Goal: Information Seeking & Learning: Learn about a topic

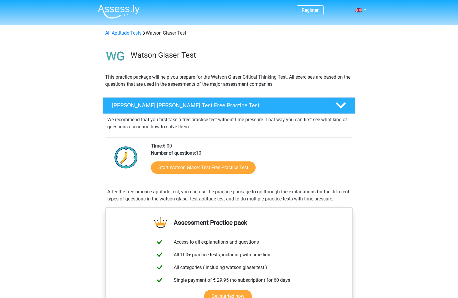
scroll to position [51, 0]
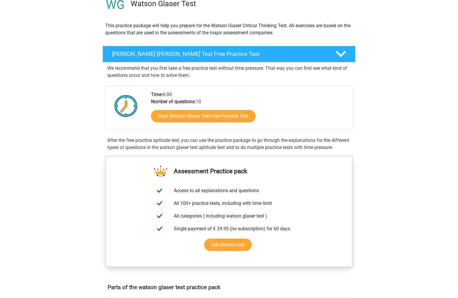
click at [224, 118] on link "Start Watson Glaser Test Free Practice Test" at bounding box center [203, 116] width 120 height 14
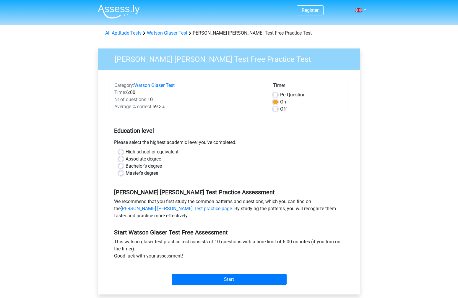
click at [126, 172] on label "Master's degree" at bounding box center [142, 173] width 32 height 7
click at [122, 172] on input "Master's degree" at bounding box center [120, 173] width 5 height 6
radio input "true"
click at [126, 165] on label "Bachelor's degree" at bounding box center [144, 165] width 36 height 7
click at [121, 165] on input "Bachelor's degree" at bounding box center [120, 165] width 5 height 6
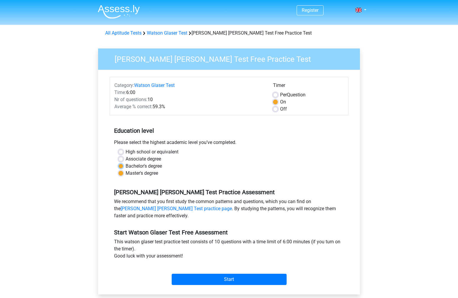
radio input "true"
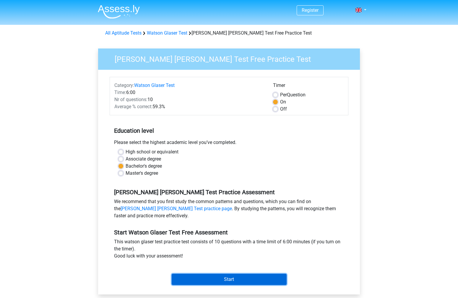
click at [204, 278] on input "Start" at bounding box center [229, 278] width 115 height 11
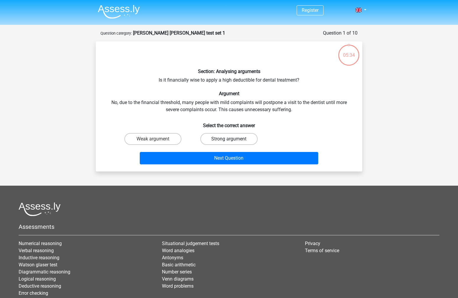
click at [213, 140] on label "Strong argument" at bounding box center [228, 139] width 57 height 12
click at [229, 140] on input "Strong argument" at bounding box center [231, 141] width 4 height 4
radio input "true"
click at [228, 165] on div "Next Question" at bounding box center [229, 159] width 228 height 15
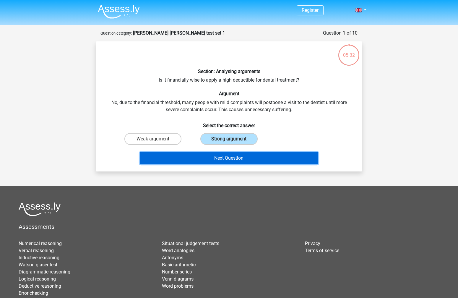
click at [220, 159] on button "Next Question" at bounding box center [229, 158] width 179 height 12
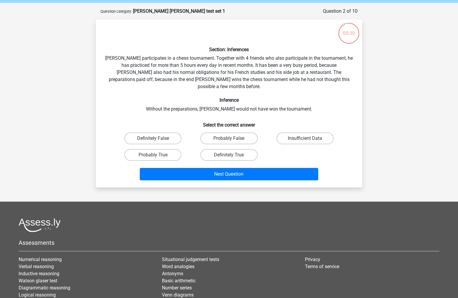
scroll to position [21, 0]
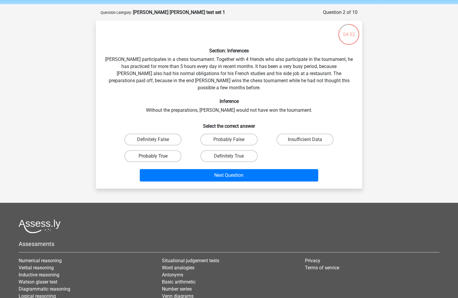
click at [166, 150] on label "Probably True" at bounding box center [152, 156] width 57 height 12
click at [157, 156] on input "Probably True" at bounding box center [155, 158] width 4 height 4
radio input "true"
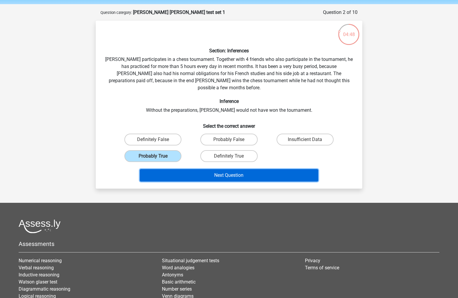
click at [215, 169] on button "Next Question" at bounding box center [229, 175] width 179 height 12
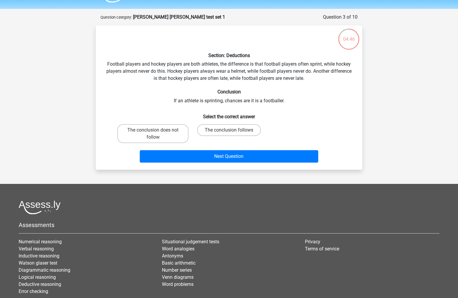
scroll to position [15, 0]
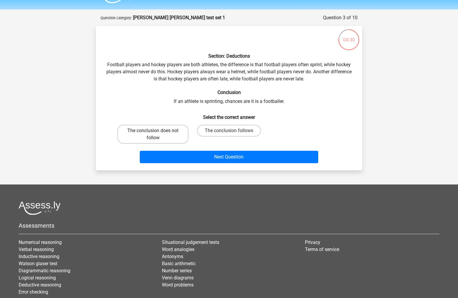
click at [170, 136] on label "The conclusion does not follow" at bounding box center [152, 134] width 71 height 19
click at [157, 134] on input "The conclusion does not follow" at bounding box center [155, 133] width 4 height 4
radio input "true"
click at [206, 128] on label "The conclusion follows" at bounding box center [229, 131] width 64 height 12
click at [229, 131] on input "The conclusion follows" at bounding box center [231, 133] width 4 height 4
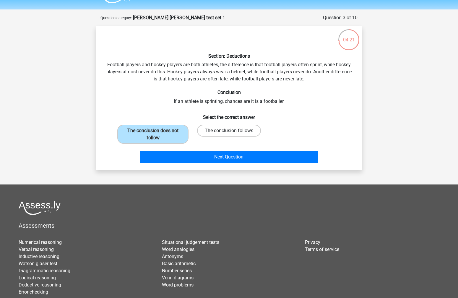
radio input "true"
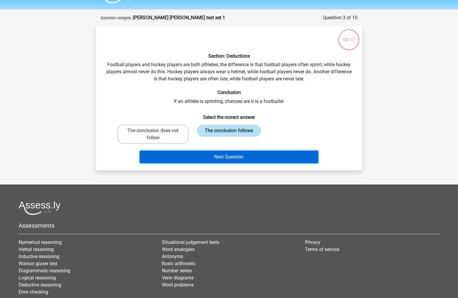
click at [213, 156] on button "Next Question" at bounding box center [229, 157] width 179 height 12
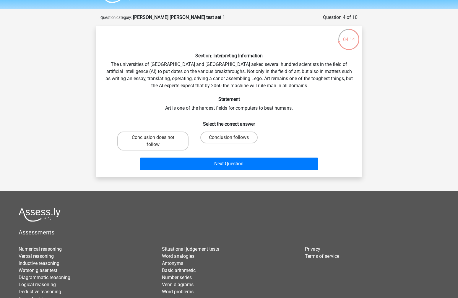
scroll to position [15, 0]
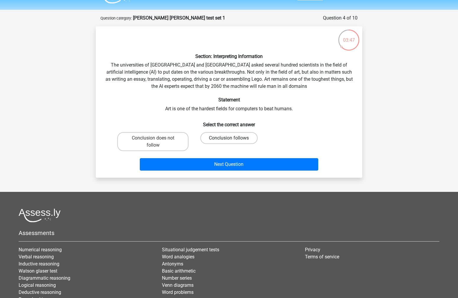
click at [214, 137] on label "Conclusion follows" at bounding box center [228, 138] width 57 height 12
click at [229, 138] on input "Conclusion follows" at bounding box center [231, 140] width 4 height 4
radio input "true"
click at [175, 145] on label "Conclusion does not follow" at bounding box center [152, 141] width 71 height 19
click at [157, 142] on input "Conclusion does not follow" at bounding box center [155, 140] width 4 height 4
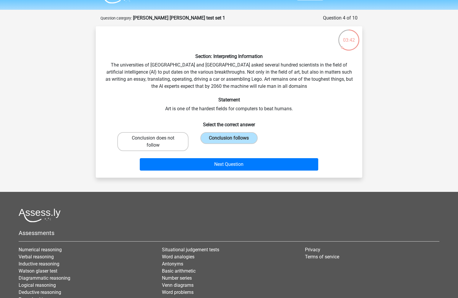
radio input "true"
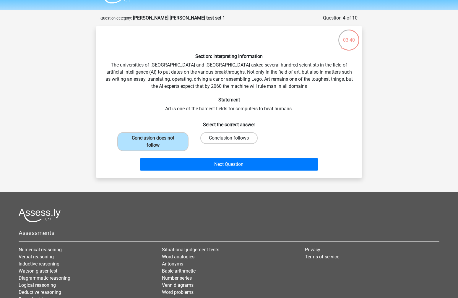
click at [229, 137] on label "Conclusion follows" at bounding box center [228, 138] width 57 height 12
click at [229, 138] on input "Conclusion follows" at bounding box center [231, 140] width 4 height 4
radio input "true"
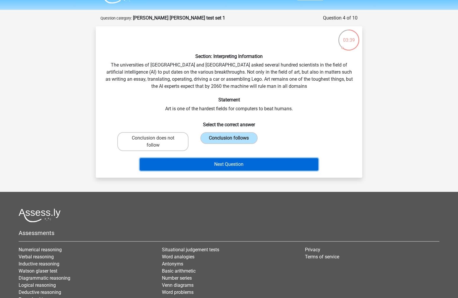
click at [233, 161] on button "Next Question" at bounding box center [229, 164] width 179 height 12
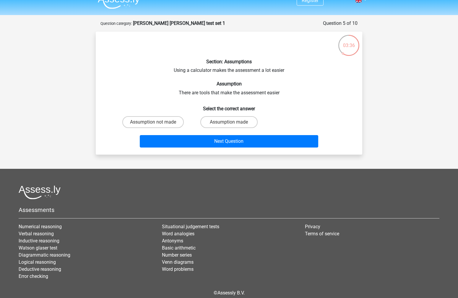
scroll to position [10, 0]
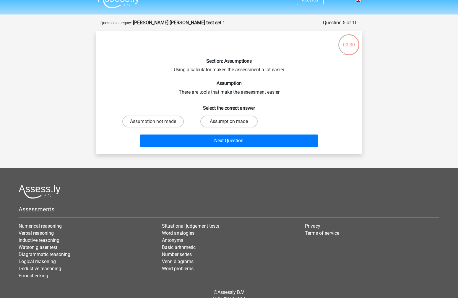
click at [217, 125] on label "Assumption made" at bounding box center [228, 121] width 57 height 12
click at [229, 125] on input "Assumption made" at bounding box center [231, 123] width 4 height 4
radio input "true"
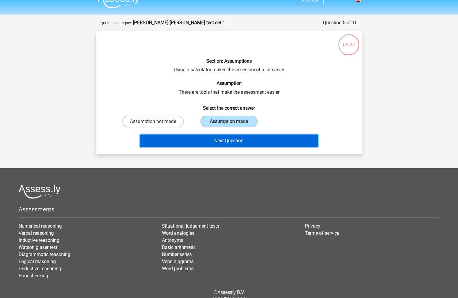
click at [214, 144] on button "Next Question" at bounding box center [229, 140] width 179 height 12
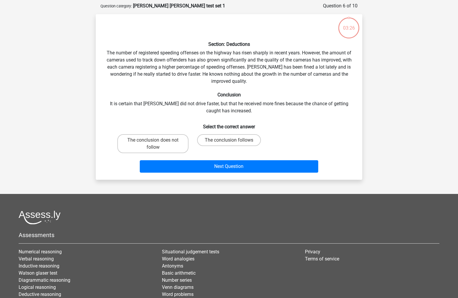
scroll to position [30, 0]
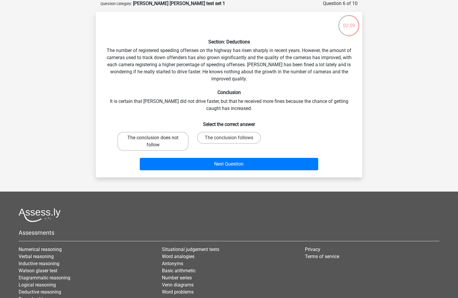
click at [162, 147] on label "The conclusion does not follow" at bounding box center [152, 141] width 71 height 19
click at [157, 141] on input "The conclusion does not follow" at bounding box center [155, 140] width 4 height 4
radio input "true"
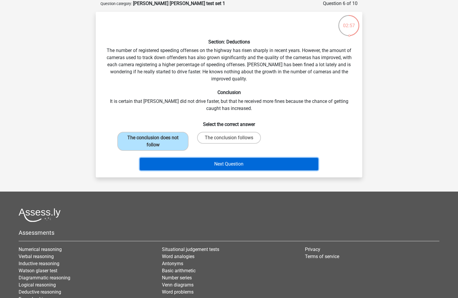
click at [224, 165] on button "Next Question" at bounding box center [229, 164] width 179 height 12
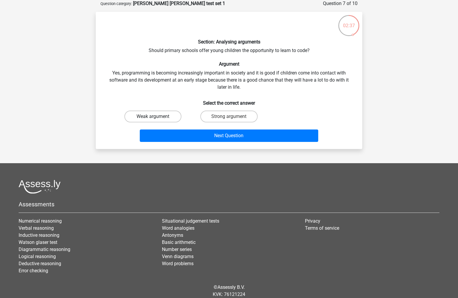
click at [160, 116] on label "Weak argument" at bounding box center [152, 116] width 57 height 12
click at [157, 116] on input "Weak argument" at bounding box center [155, 118] width 4 height 4
radio input "true"
click at [221, 119] on label "Strong argument" at bounding box center [228, 116] width 57 height 12
click at [229, 119] on input "Strong argument" at bounding box center [231, 118] width 4 height 4
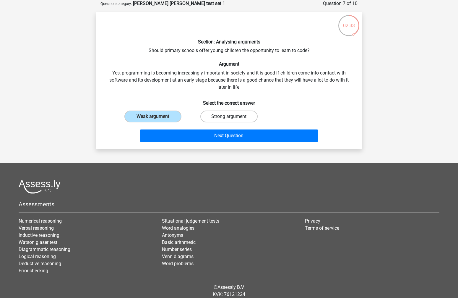
radio input "true"
click at [224, 128] on div "Next Question" at bounding box center [228, 134] width 247 height 19
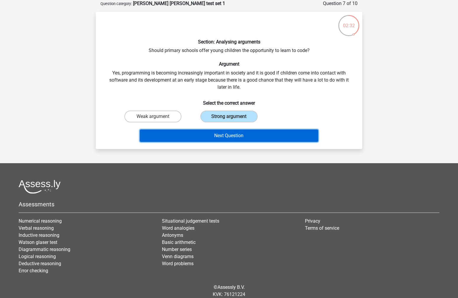
click at [225, 130] on button "Next Question" at bounding box center [229, 135] width 179 height 12
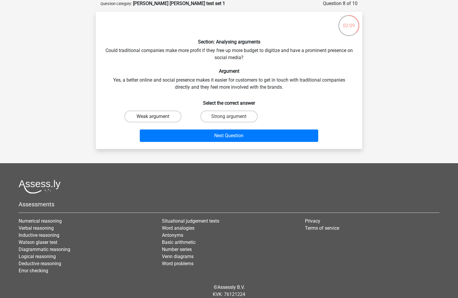
click at [164, 117] on label "Weak argument" at bounding box center [152, 116] width 57 height 12
click at [157, 117] on input "Weak argument" at bounding box center [155, 118] width 4 height 4
radio input "true"
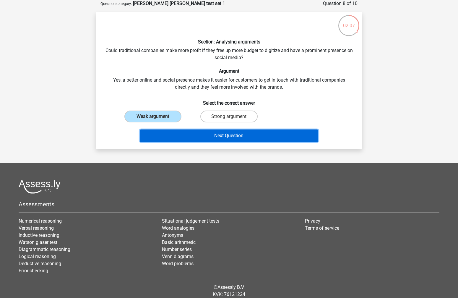
click at [213, 138] on button "Next Question" at bounding box center [229, 135] width 179 height 12
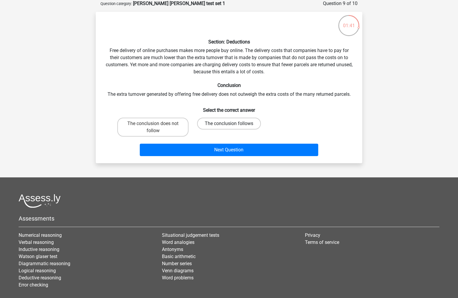
click at [214, 123] on label "The conclusion follows" at bounding box center [229, 124] width 64 height 12
click at [229, 123] on input "The conclusion follows" at bounding box center [231, 125] width 4 height 4
radio input "true"
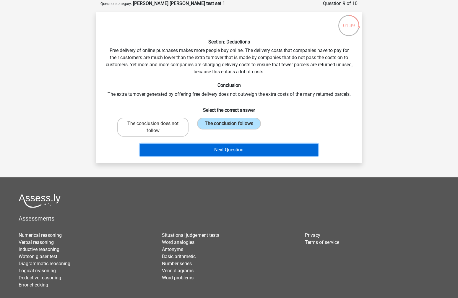
click at [232, 156] on button "Next Question" at bounding box center [229, 150] width 179 height 12
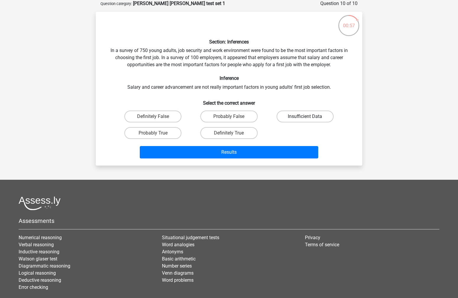
click at [290, 121] on label "Insufficient Data" at bounding box center [304, 116] width 57 height 12
click at [305, 120] on input "Insufficient Data" at bounding box center [307, 118] width 4 height 4
radio input "true"
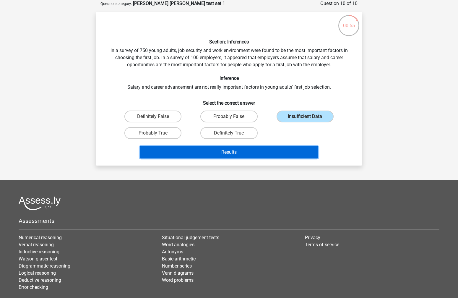
click at [268, 154] on button "Results" at bounding box center [229, 152] width 179 height 12
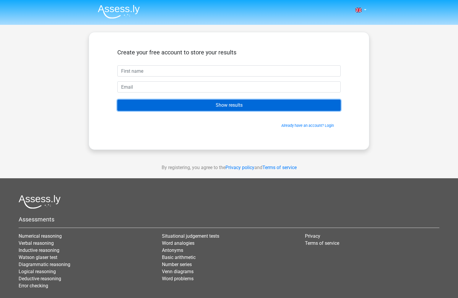
click at [234, 108] on input "Show results" at bounding box center [228, 105] width 223 height 11
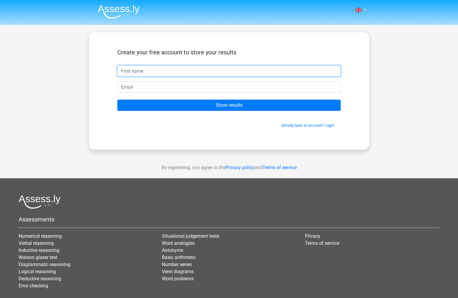
click at [227, 71] on input "text" at bounding box center [228, 70] width 223 height 11
type input "hugo"
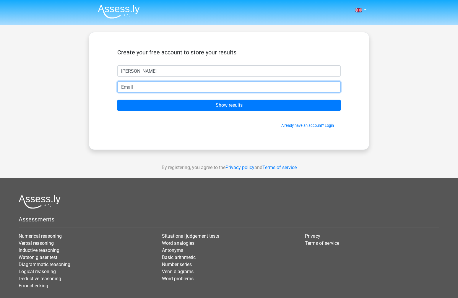
click at [248, 87] on input "email" at bounding box center [228, 86] width 223 height 11
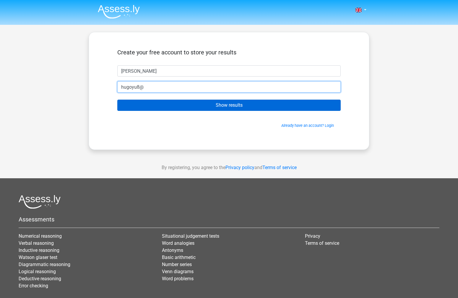
type input "hugoyu8@gmail.com"
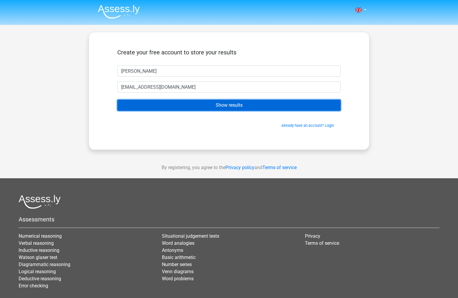
click at [210, 107] on input "Show results" at bounding box center [228, 105] width 223 height 11
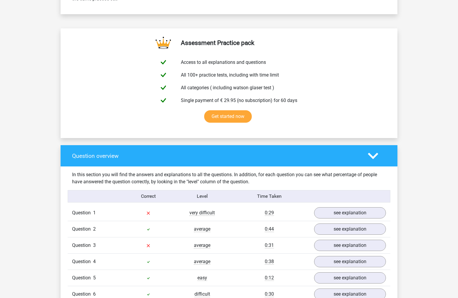
scroll to position [292, 0]
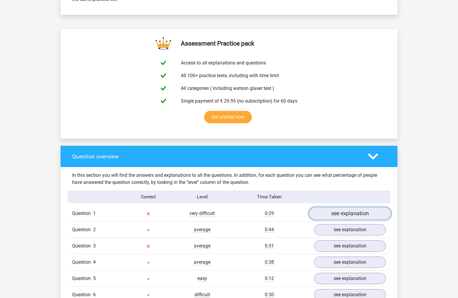
click at [342, 216] on link "see explanation" at bounding box center [350, 213] width 82 height 13
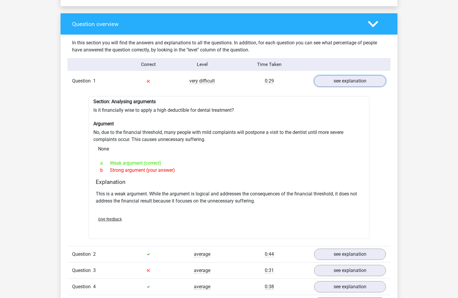
scroll to position [428, 0]
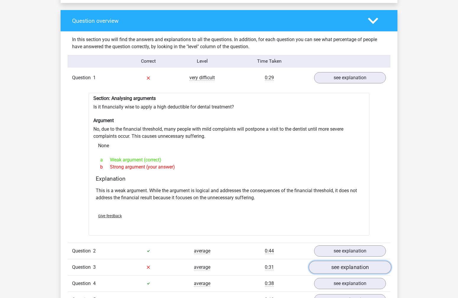
click at [343, 271] on link "see explanation" at bounding box center [350, 266] width 82 height 13
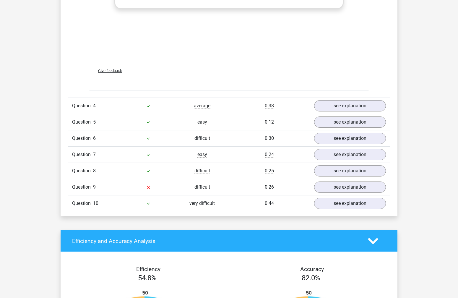
scroll to position [919, 0]
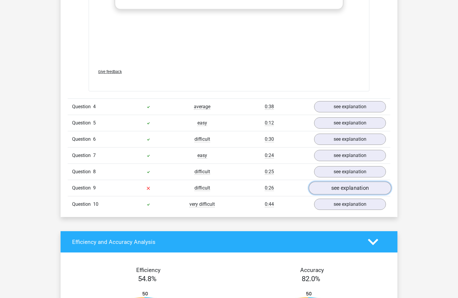
click at [343, 187] on link "see explanation" at bounding box center [350, 187] width 82 height 13
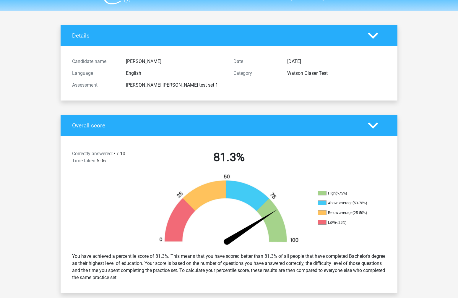
scroll to position [0, 0]
